Goal: Task Accomplishment & Management: Use online tool/utility

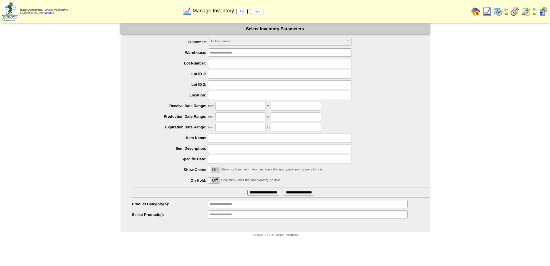
click at [219, 64] on input "text" at bounding box center [280, 63] width 144 height 9
click at [496, 12] on img at bounding box center [497, 11] width 9 height 9
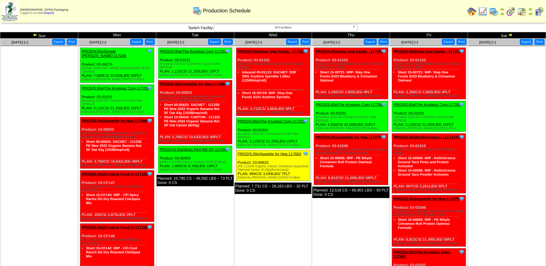
click at [35, 35] on img at bounding box center [35, 34] width 5 height 5
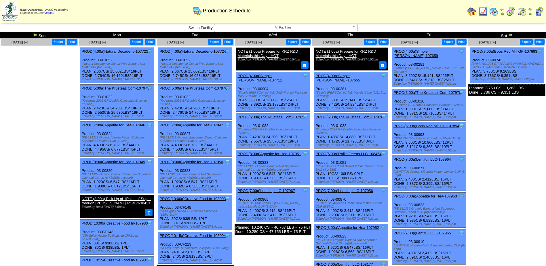
click at [273, 115] on link "PROD(5:00a)The Krusteaz Com-107977" at bounding box center [272, 117] width 68 height 4
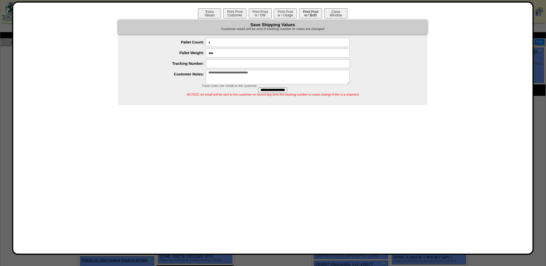
click at [315, 14] on button "Print Prod w / Both" at bounding box center [310, 13] width 23 height 10
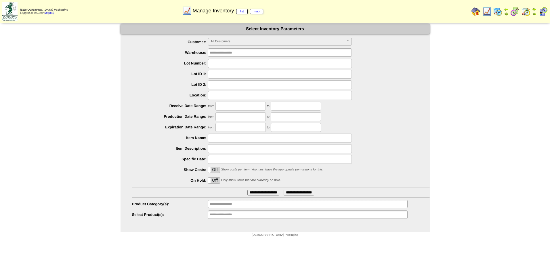
click at [499, 11] on img at bounding box center [497, 11] width 9 height 9
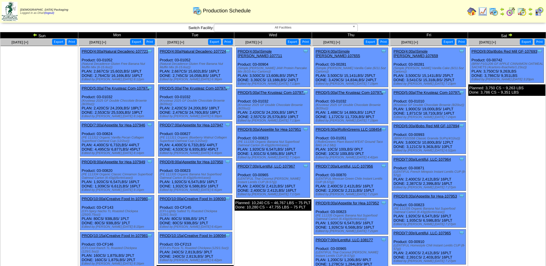
click at [35, 37] on img at bounding box center [35, 34] width 5 height 5
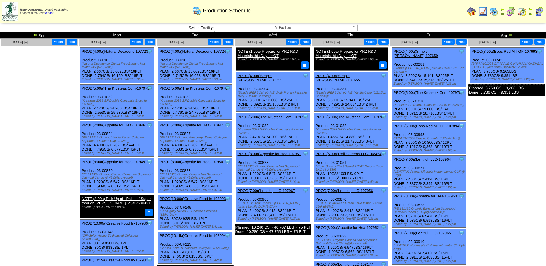
click at [278, 115] on link "PROD(5:00a)The Krusteaz Com-107977" at bounding box center [272, 117] width 68 height 4
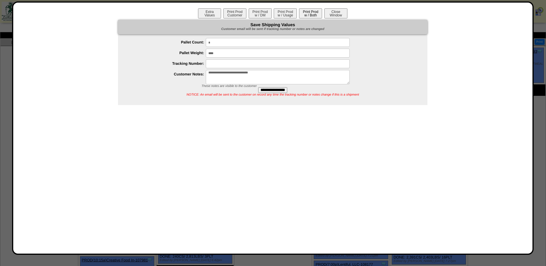
click at [319, 16] on button "Print Prod w / Both" at bounding box center [310, 13] width 23 height 10
